Goal: Information Seeking & Learning: Learn about a topic

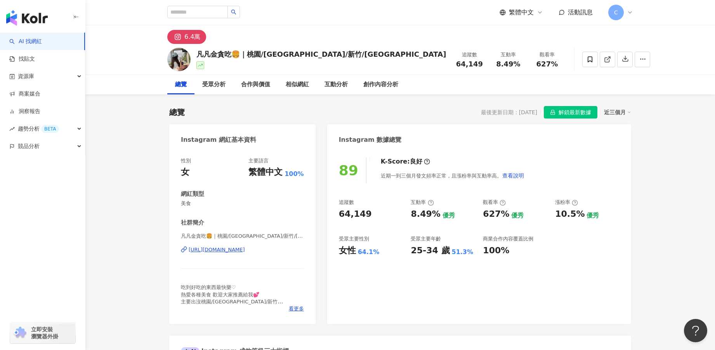
click at [574, 110] on span "解鎖最新數據" at bounding box center [575, 112] width 33 height 12
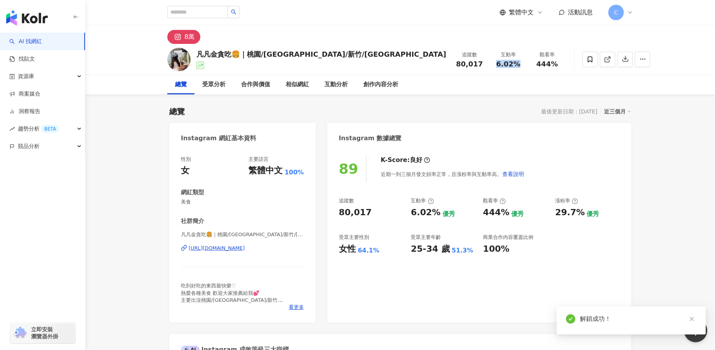
drag, startPoint x: 480, startPoint y: 64, endPoint x: 504, endPoint y: 69, distance: 25.1
click at [504, 69] on div "追蹤數 80,017 互動率 6.02% 觀看率 444%" at bounding box center [508, 59] width 116 height 23
copy span "6.02%"
click at [242, 248] on div "https://www.instagram.com/jin_food26/" at bounding box center [217, 248] width 56 height 7
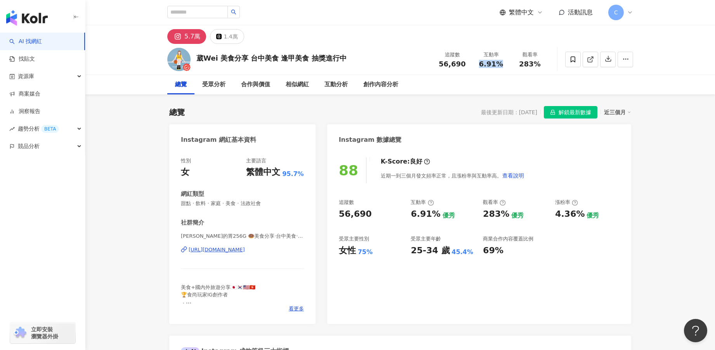
drag, startPoint x: 474, startPoint y: 64, endPoint x: 504, endPoint y: 64, distance: 30.3
click at [504, 64] on div "互動率 6.91%" at bounding box center [491, 59] width 39 height 17
copy span "6.91%"
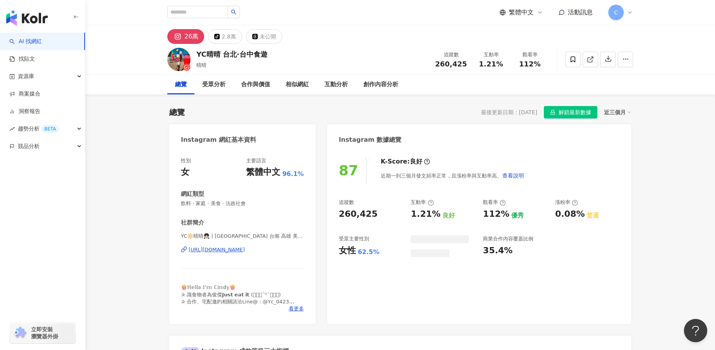
click at [577, 113] on span "解鎖最新數據" at bounding box center [575, 112] width 33 height 12
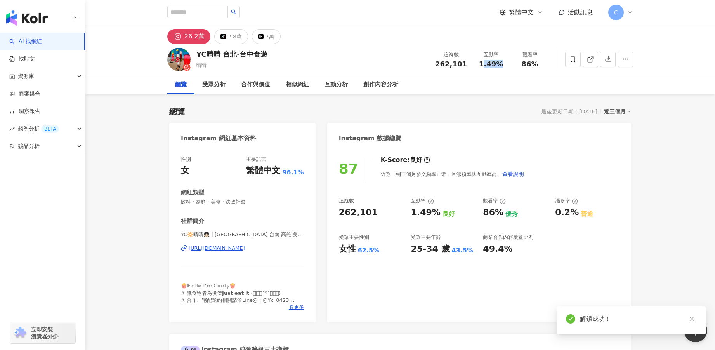
drag, startPoint x: 498, startPoint y: 63, endPoint x: 481, endPoint y: 62, distance: 17.1
click at [481, 62] on div "1.49%" at bounding box center [491, 64] width 30 height 8
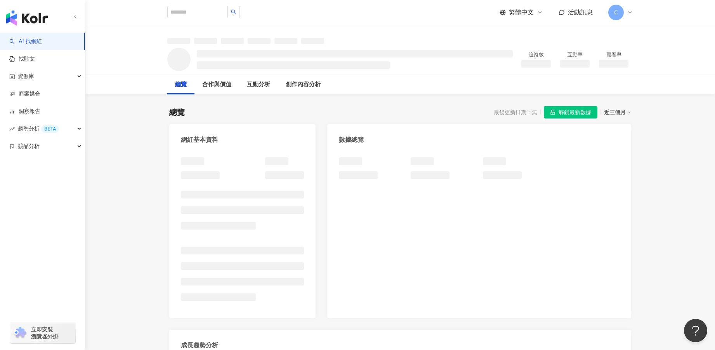
click at [589, 111] on span "解鎖最新數據" at bounding box center [575, 112] width 33 height 12
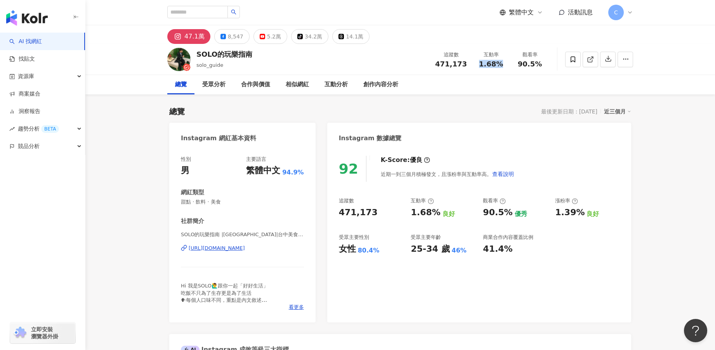
drag, startPoint x: 482, startPoint y: 65, endPoint x: 501, endPoint y: 65, distance: 19.8
click at [501, 65] on div "1.68%" at bounding box center [491, 64] width 30 height 8
copy span "1.68%"
click at [228, 250] on div "https://www.instagram.com/solo_guide/" at bounding box center [217, 248] width 56 height 7
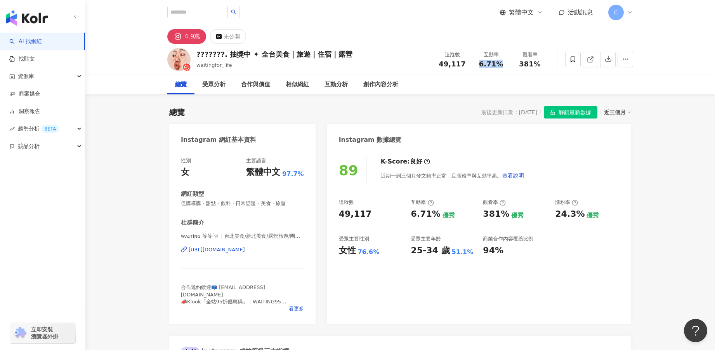
drag, startPoint x: 481, startPoint y: 64, endPoint x: 507, endPoint y: 64, distance: 25.6
click at [507, 64] on div "互動率 6.71%" at bounding box center [491, 59] width 39 height 17
copy span "6.71%"
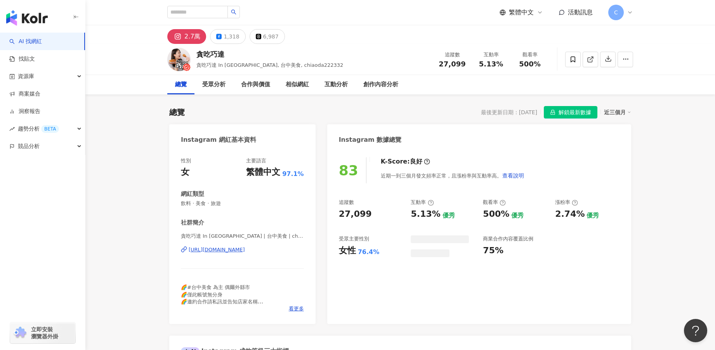
click at [563, 113] on span "解鎖最新數據" at bounding box center [575, 112] width 33 height 12
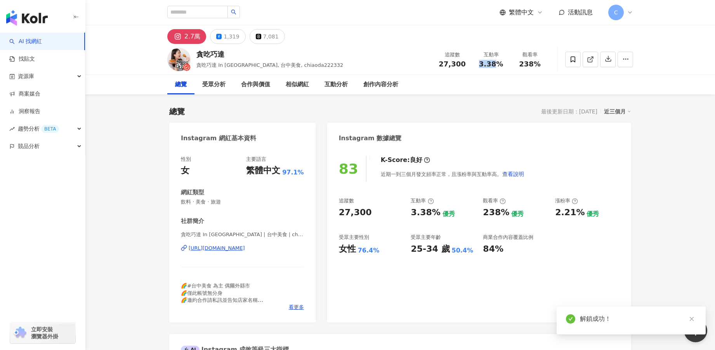
click at [501, 65] on div "3.38%" at bounding box center [491, 64] width 30 height 8
click at [245, 247] on div "https://www.instagram.com/chiaoda222332/" at bounding box center [217, 248] width 56 height 7
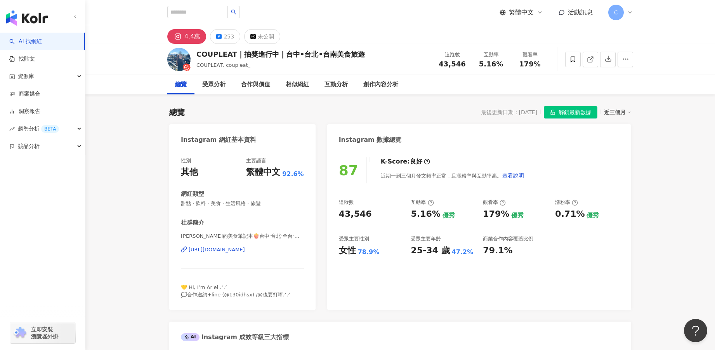
click at [245, 252] on div "[URL][DOMAIN_NAME]" at bounding box center [217, 249] width 56 height 7
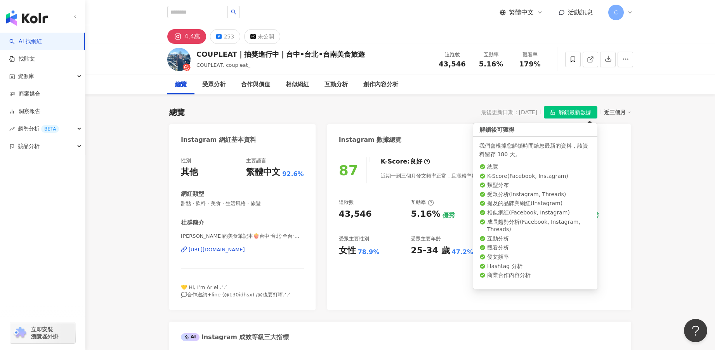
click at [568, 112] on span "解鎖最新數據" at bounding box center [575, 112] width 33 height 12
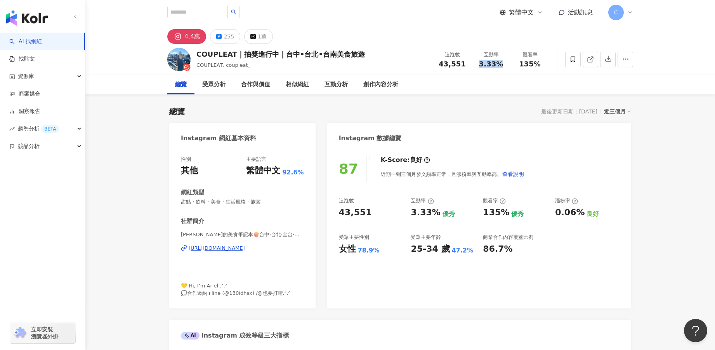
drag, startPoint x: 480, startPoint y: 63, endPoint x: 502, endPoint y: 63, distance: 22.5
click at [502, 63] on div "3.33%" at bounding box center [491, 64] width 30 height 8
copy span "3.33%"
